Goal: Information Seeking & Learning: Learn about a topic

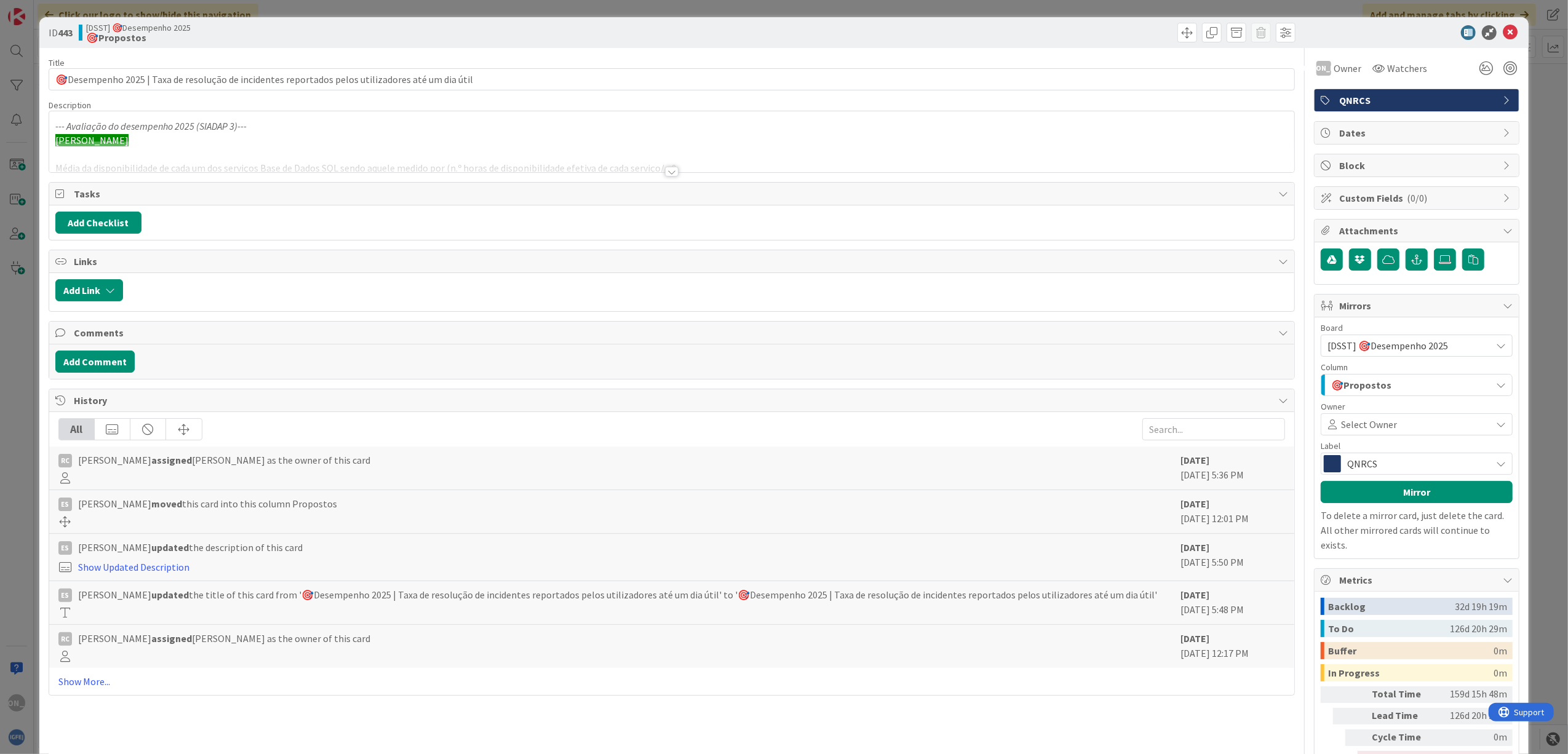
click at [665, 176] on div at bounding box center [671, 171] width 13 height 10
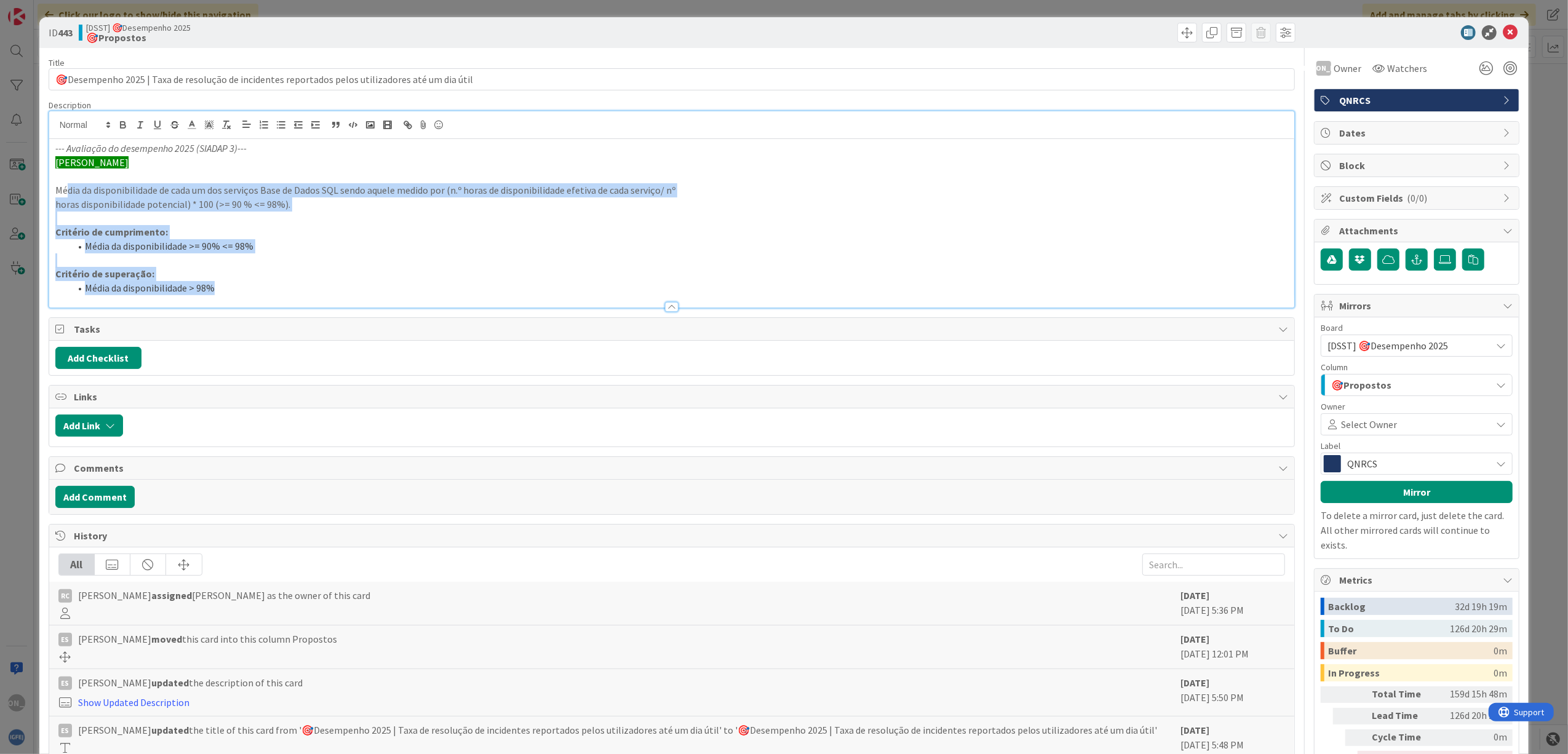
drag, startPoint x: 65, startPoint y: 190, endPoint x: 547, endPoint y: 301, distance: 494.6
click at [547, 301] on div "Description --- Avaliação do desempenho 2025 (SIADAP 3)--- [PERSON_NAME] Média …" at bounding box center [672, 203] width 1247 height 208
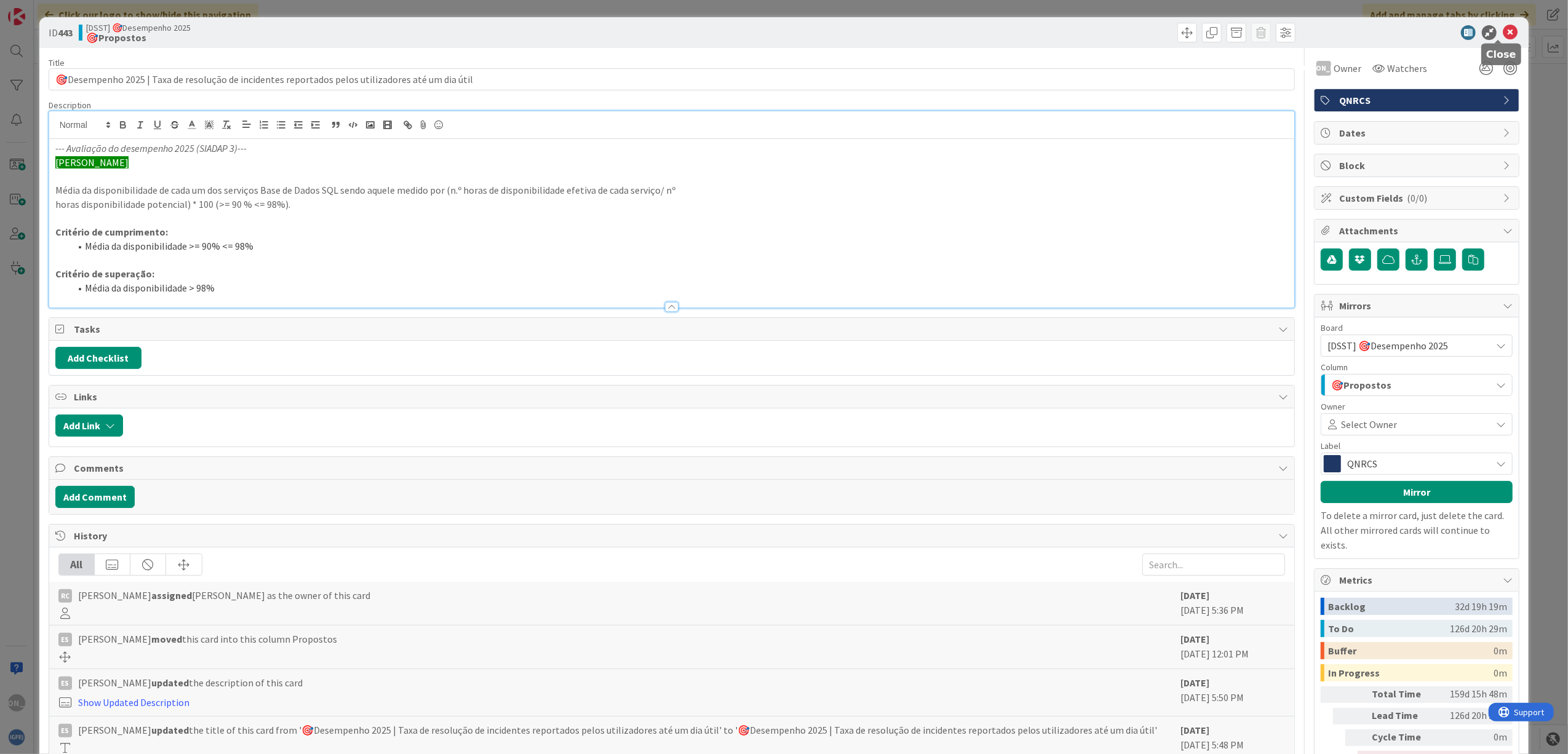
click at [1503, 37] on icon at bounding box center [1510, 32] width 15 height 15
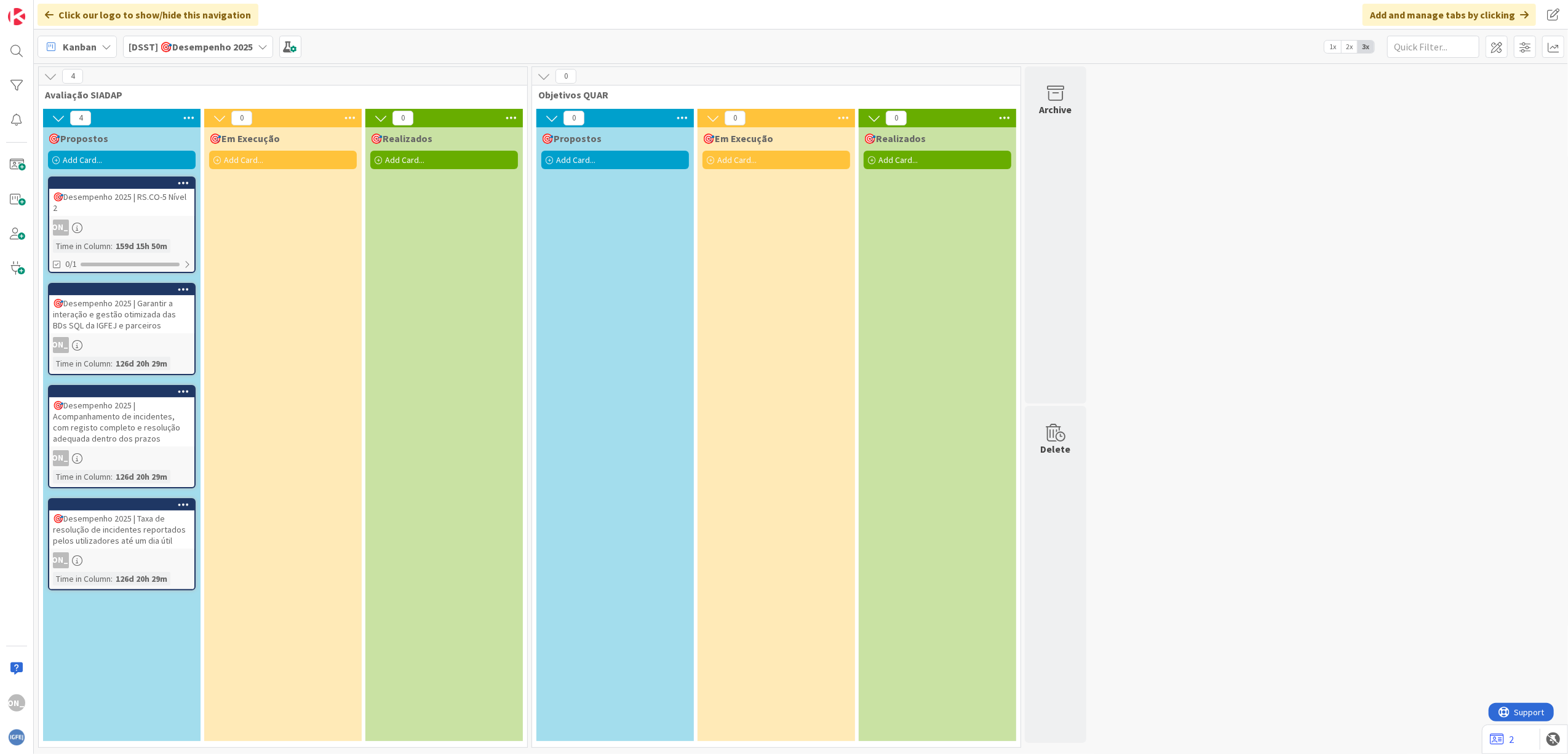
click at [139, 234] on div "[PERSON_NAME]" at bounding box center [122, 227] width 145 height 16
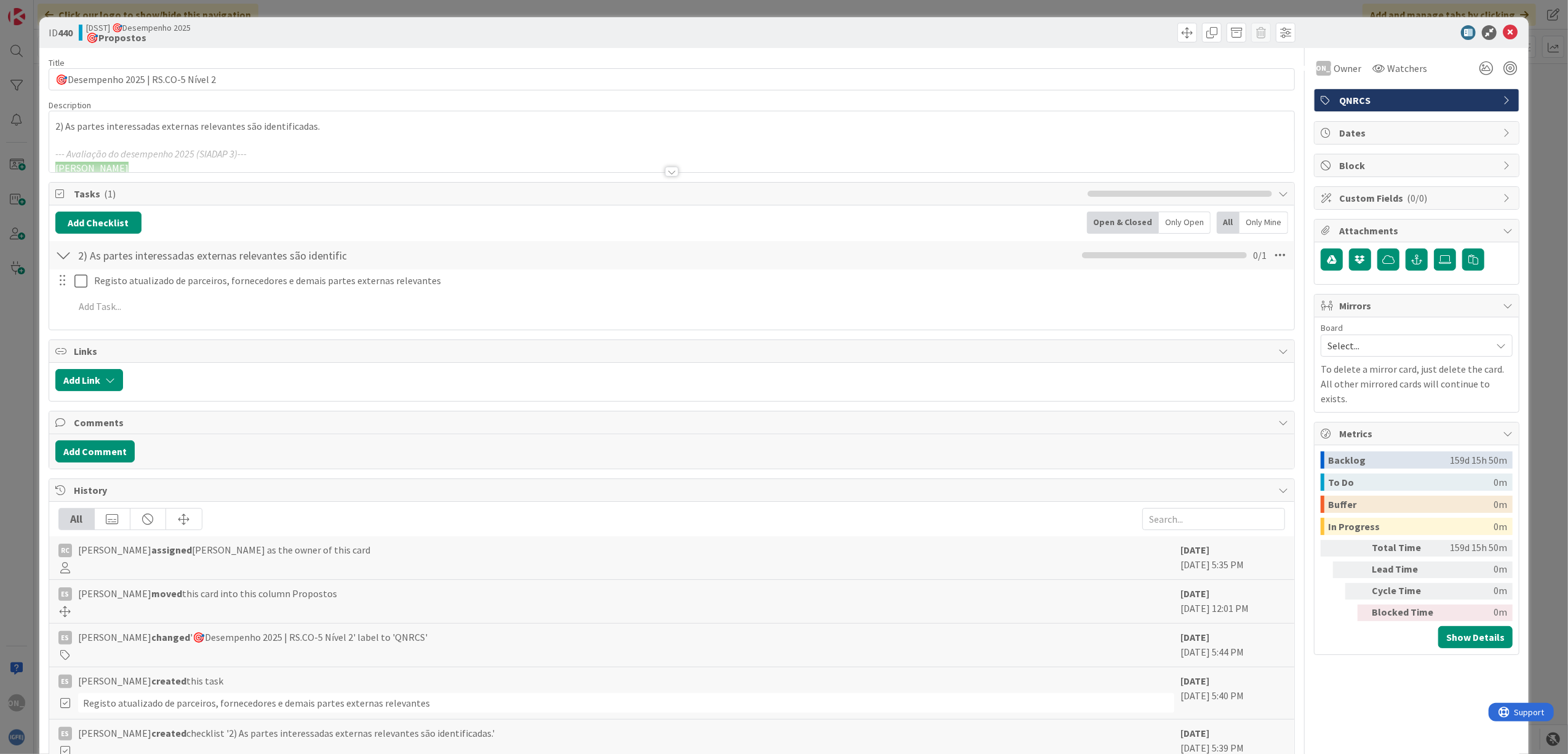
click at [665, 172] on div at bounding box center [671, 171] width 13 height 10
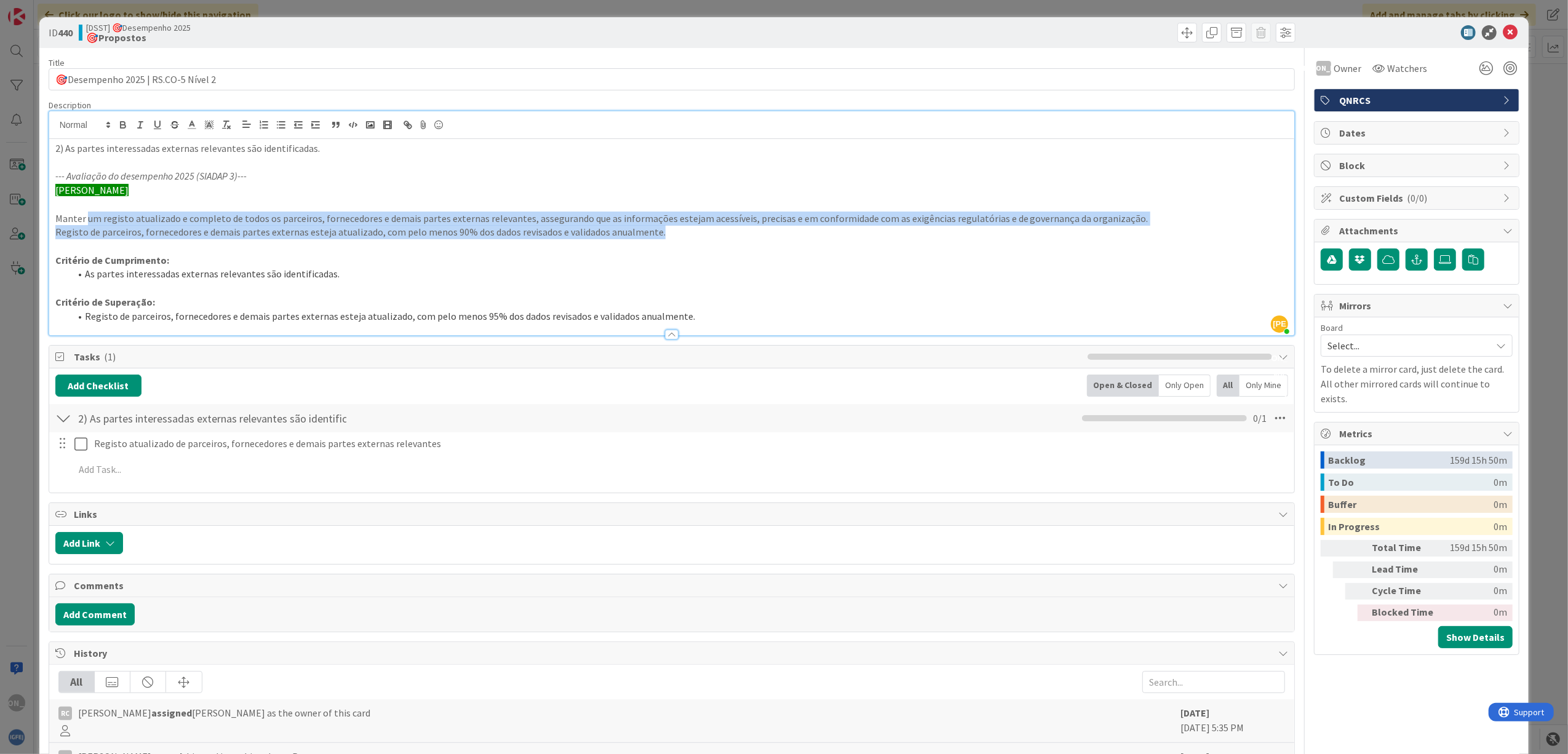
drag, startPoint x: 85, startPoint y: 217, endPoint x: 835, endPoint y: 229, distance: 750.1
click at [835, 229] on div "2) As partes interessadas externas relevantes são identificadas. --- Avaliação …" at bounding box center [672, 237] width 1246 height 196
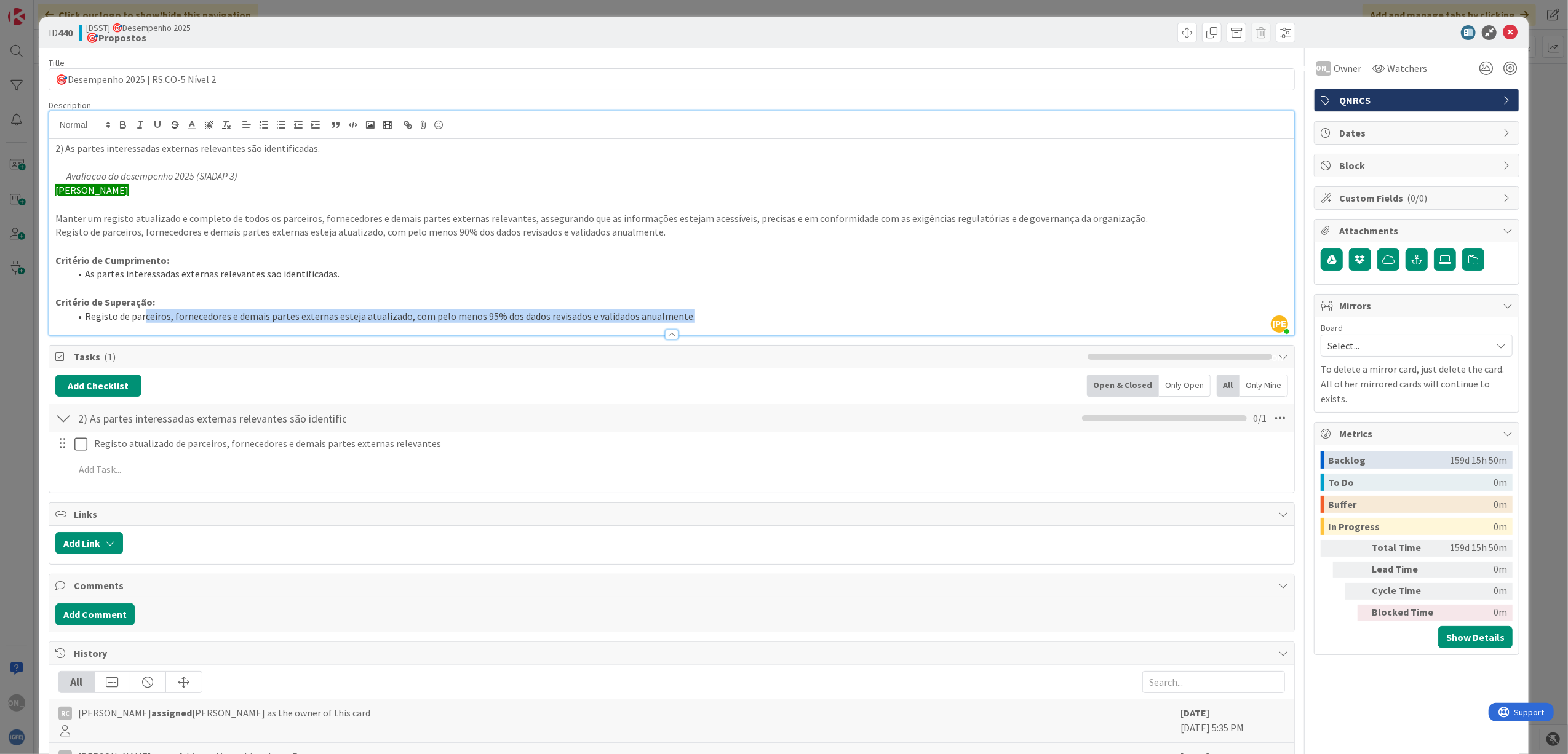
drag, startPoint x: 207, startPoint y: 316, endPoint x: 695, endPoint y: 315, distance: 488.0
click at [695, 315] on li "Registo de parceiros, fornecedores e demais partes externas esteja atualizado, …" at bounding box center [679, 316] width 1219 height 14
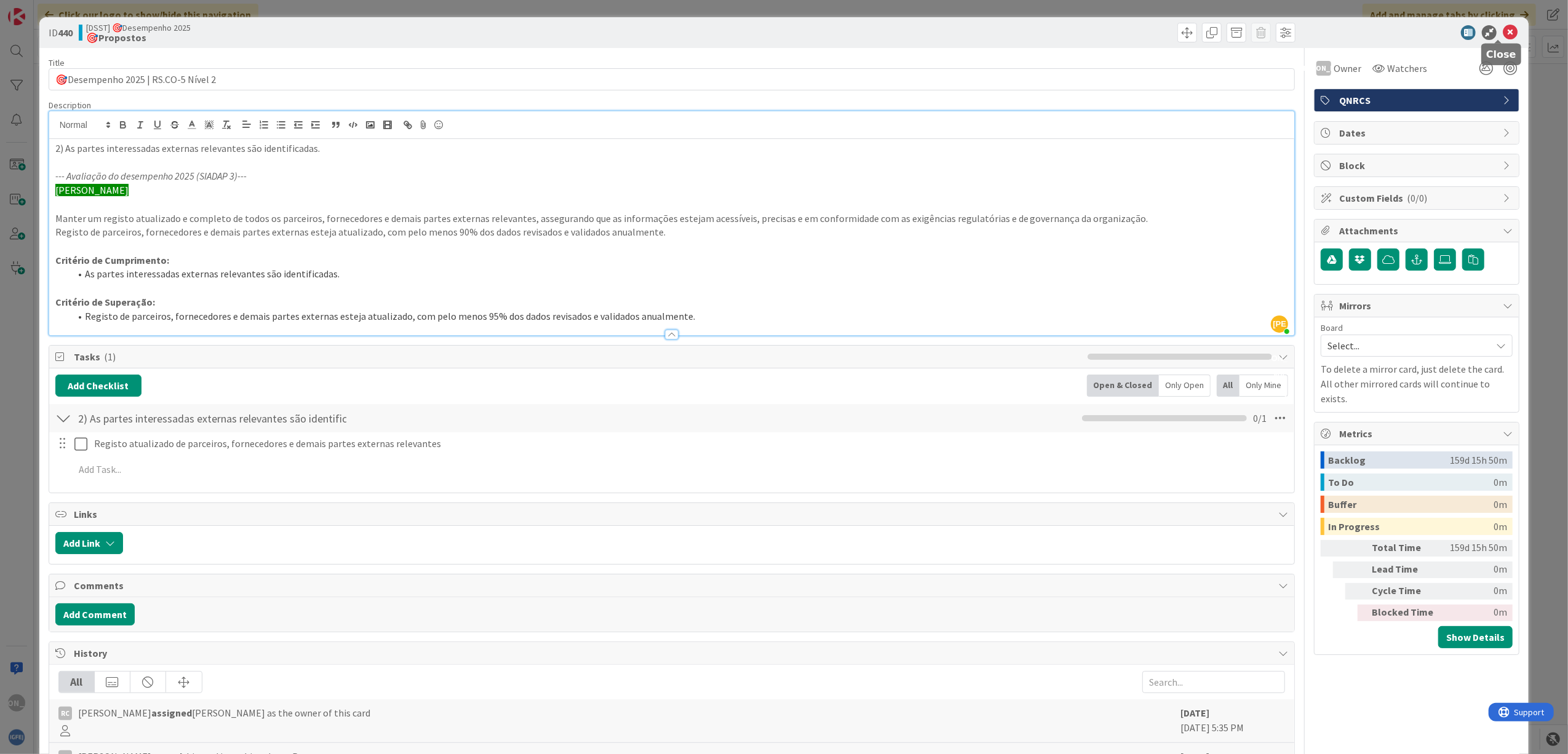
click at [1503, 30] on icon at bounding box center [1510, 32] width 15 height 15
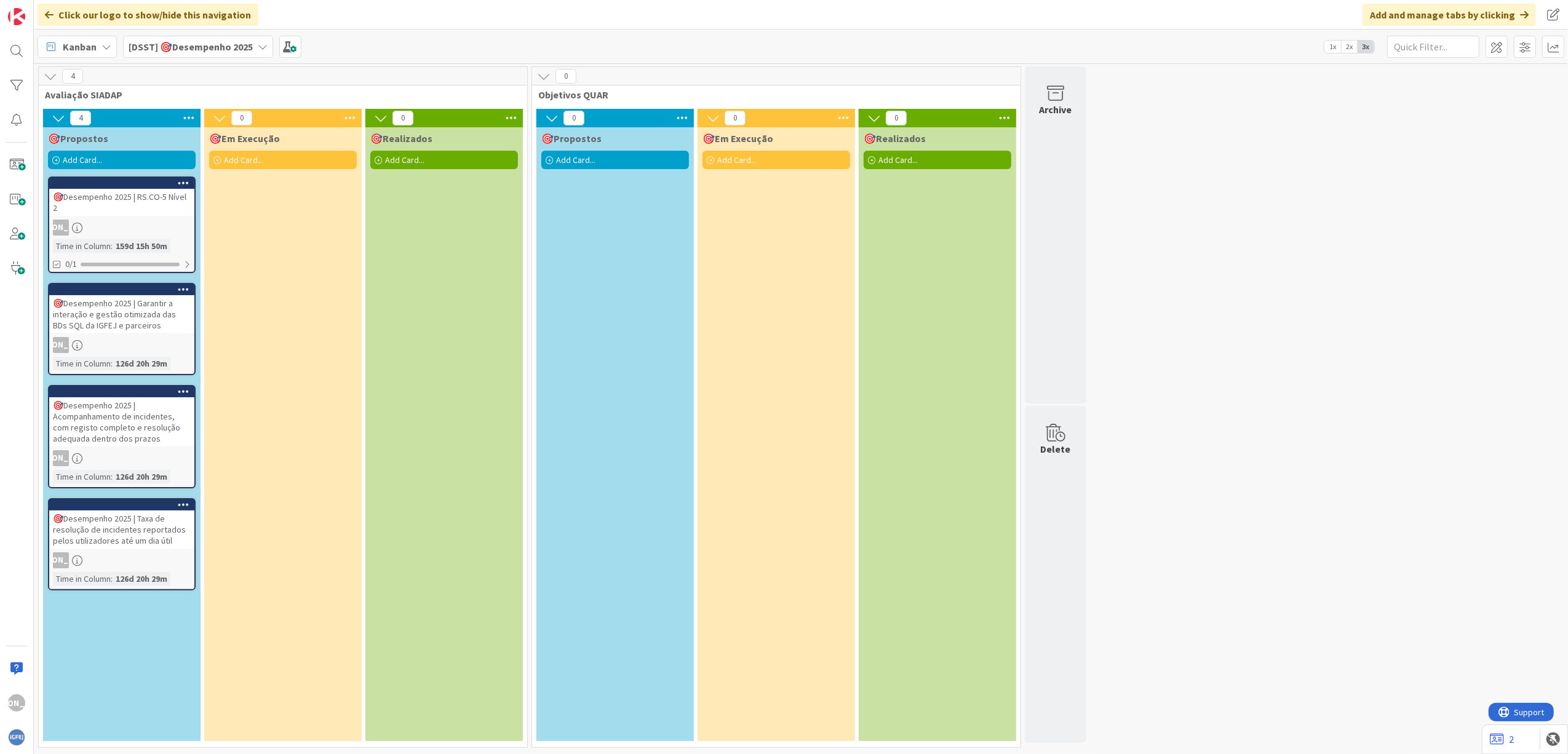
click at [128, 432] on div "🎯Desempenho 2025 | Acompanhamento de incidentes, com registo completo e resoluç…" at bounding box center [122, 421] width 145 height 49
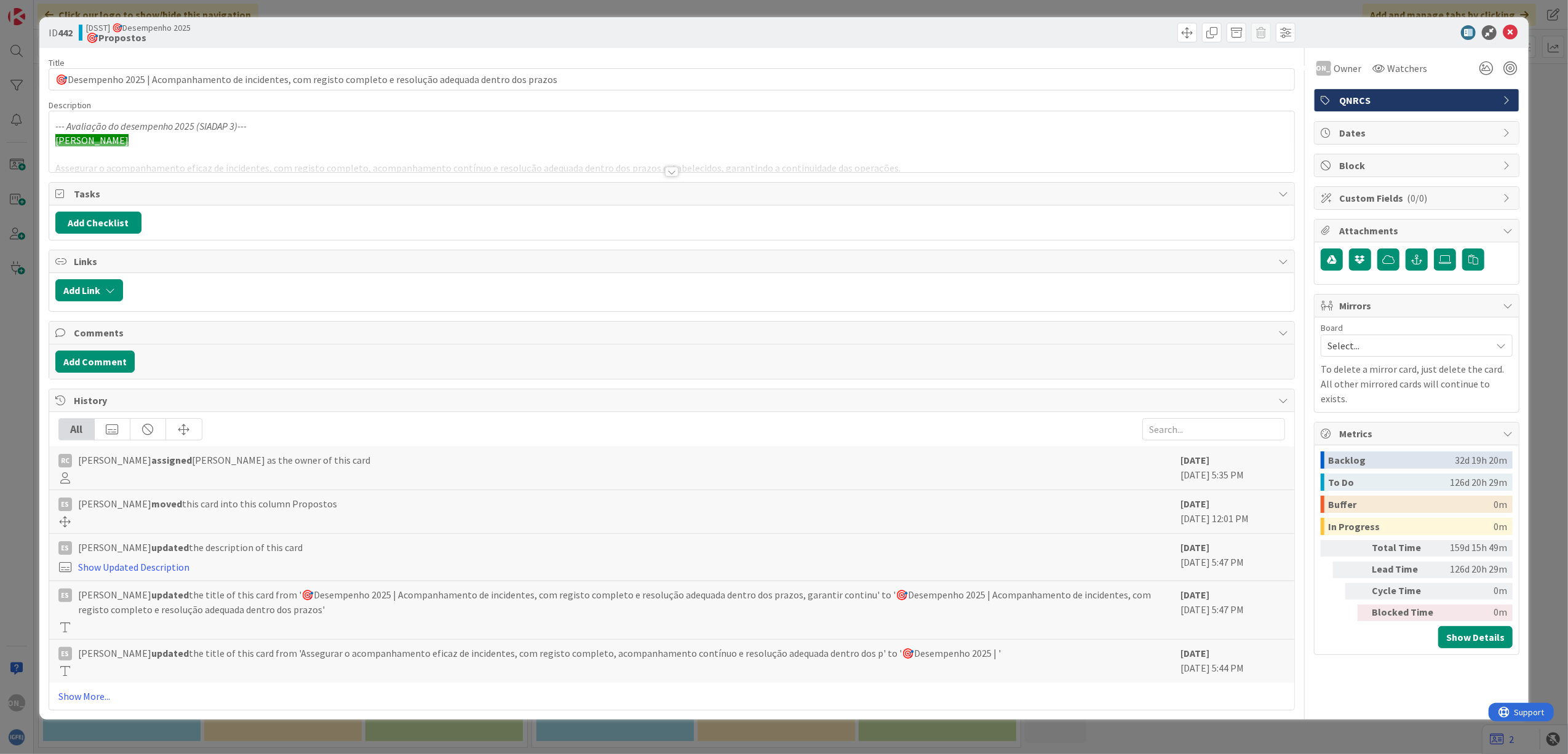
click at [666, 174] on div at bounding box center [671, 171] width 13 height 10
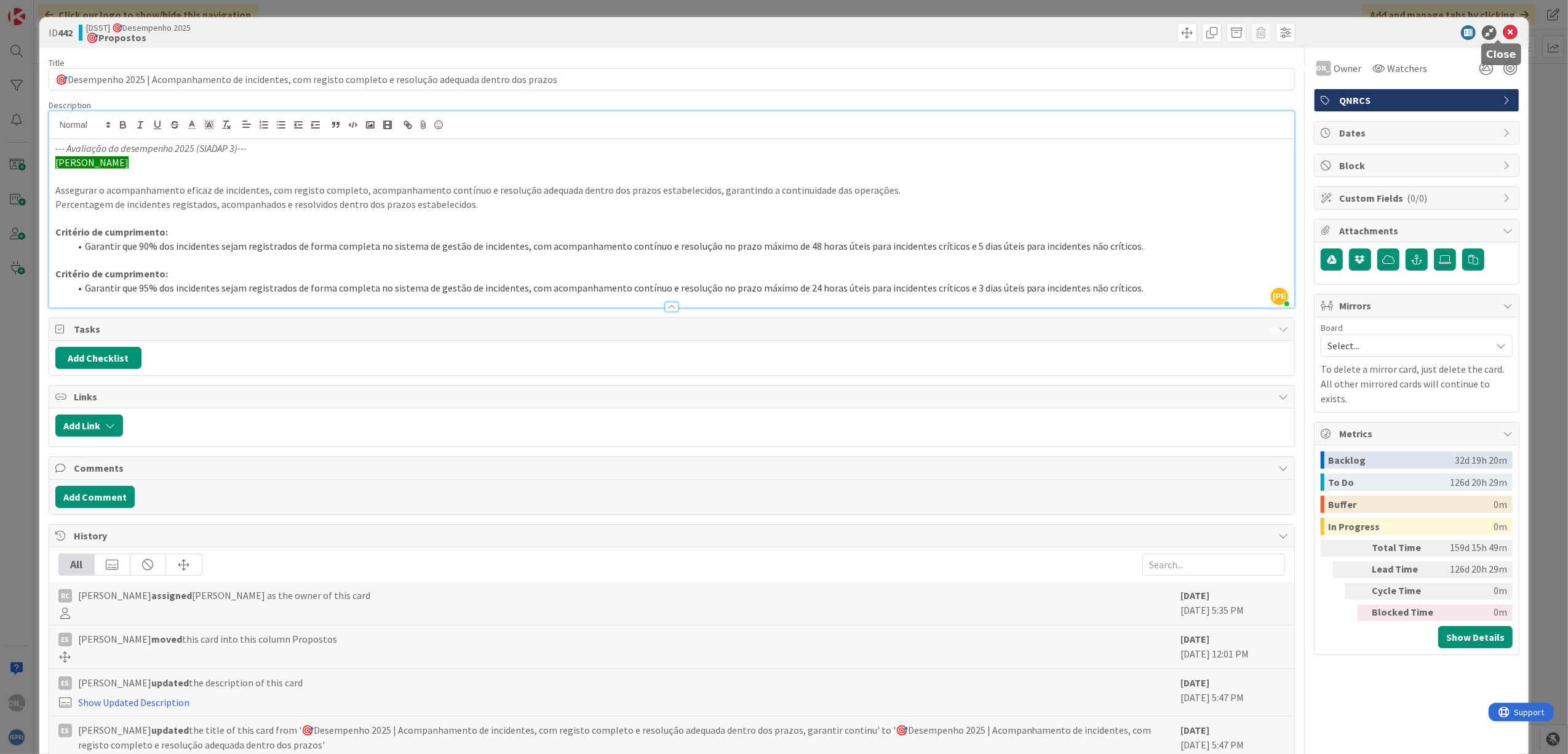
click at [1503, 30] on icon at bounding box center [1510, 32] width 15 height 15
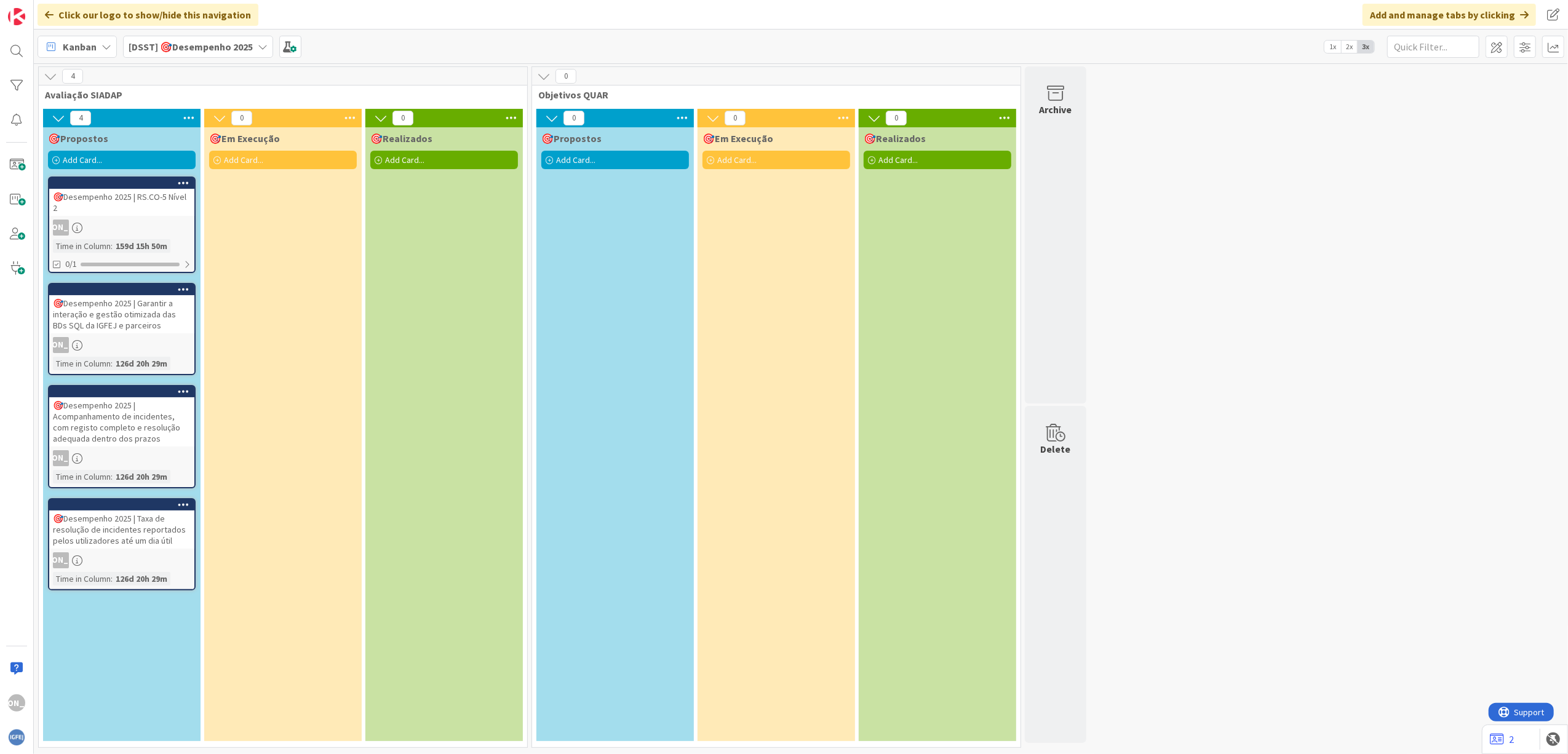
click at [143, 535] on div "🎯Desempenho 2025 | Taxa de resolução de incidentes reportados pelos utilizadore…" at bounding box center [122, 529] width 145 height 38
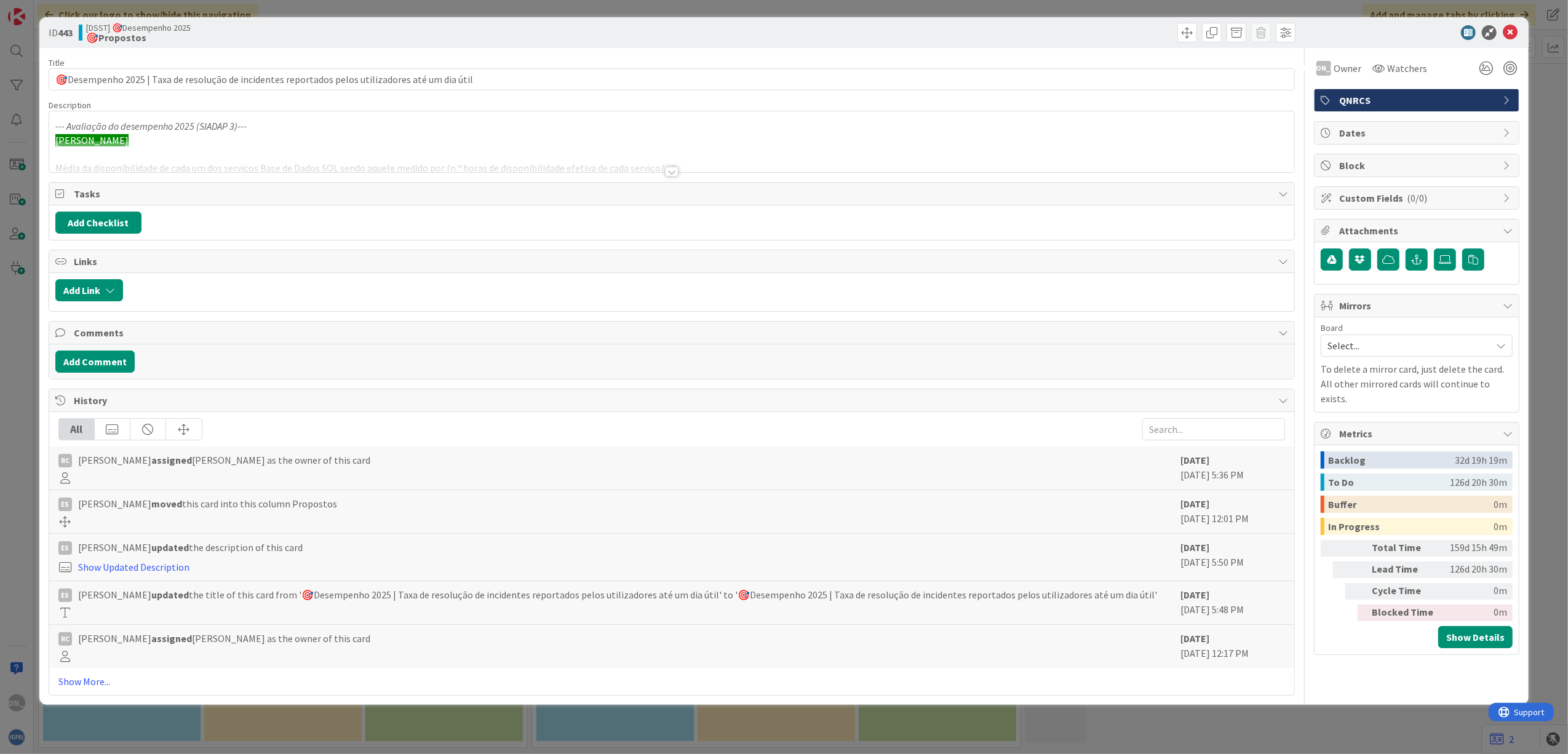
click at [347, 176] on div "Title 97 / 128 🎯Desempenho 2025 | Taxa de resolução de incidentes reportados pe…" at bounding box center [672, 371] width 1247 height 647
click at [677, 175] on div at bounding box center [671, 171] width 13 height 10
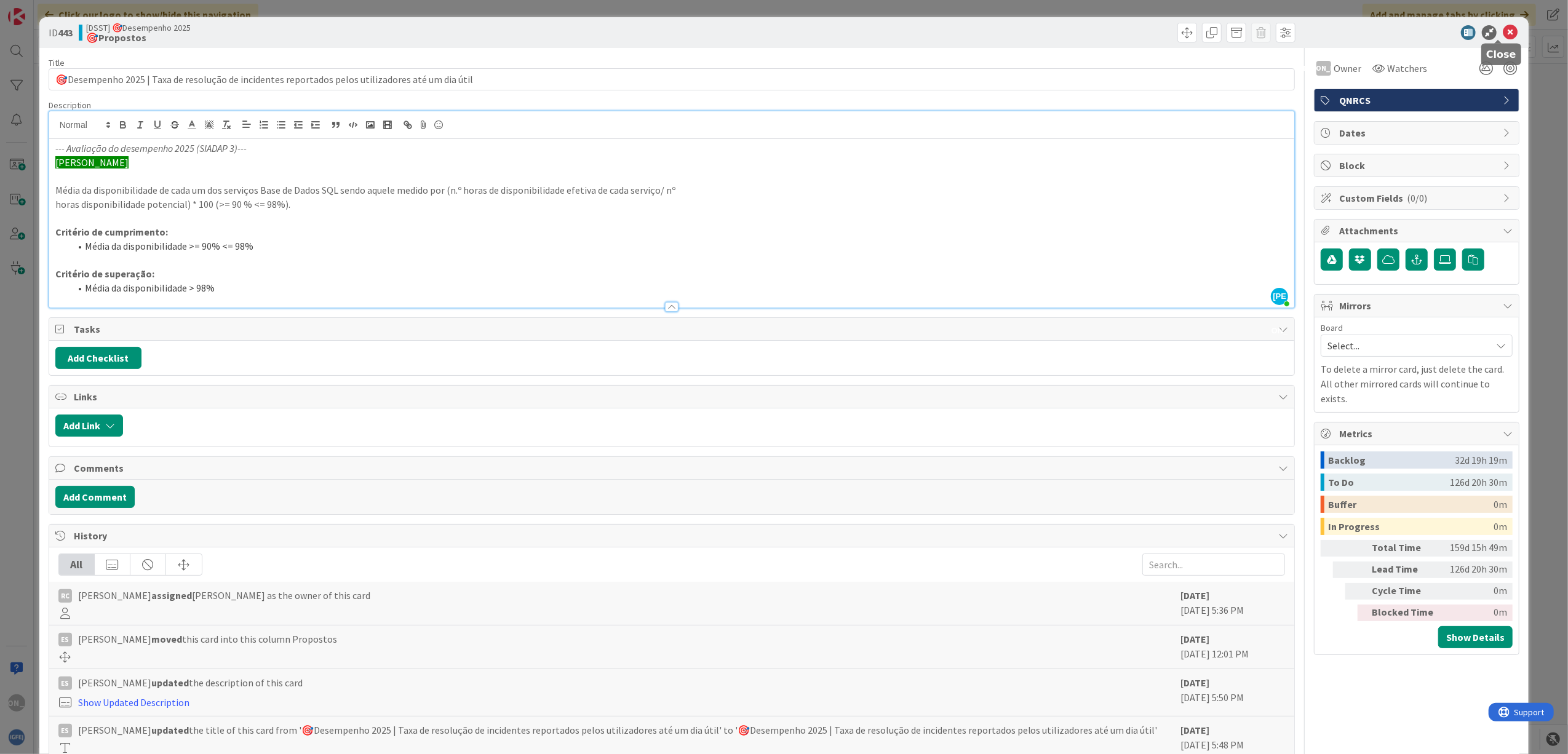
click at [1503, 31] on icon at bounding box center [1510, 32] width 15 height 15
